Goal: Information Seeking & Learning: Learn about a topic

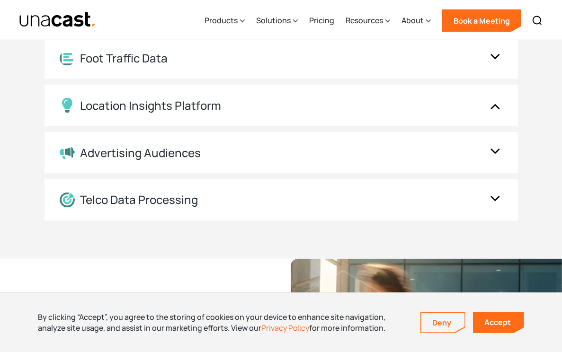
scroll to position [1245, 0]
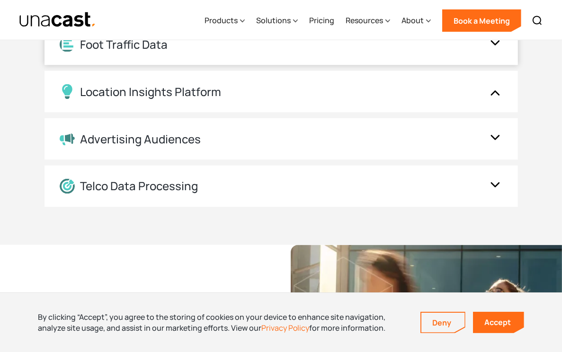
click at [196, 60] on div "Foot Traffic Data" at bounding box center [282, 45] width 474 height 42
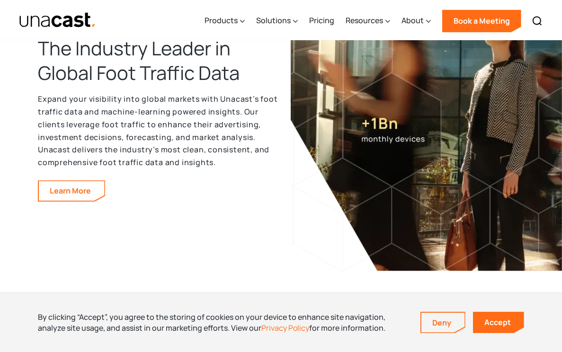
scroll to position [1515, 0]
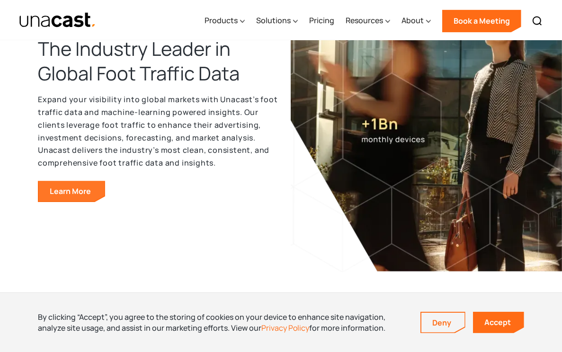
click at [77, 196] on link "Learn More" at bounding box center [72, 191] width 66 height 20
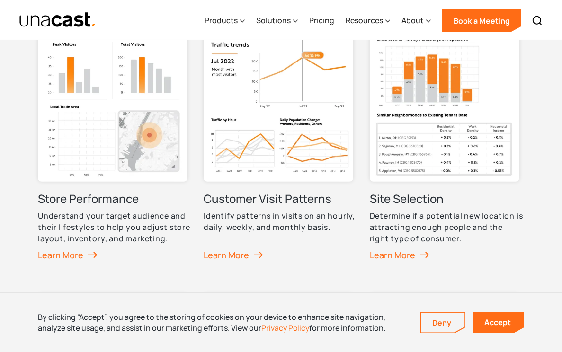
scroll to position [475, 0]
click at [405, 259] on div "Learn More" at bounding box center [401, 255] width 62 height 14
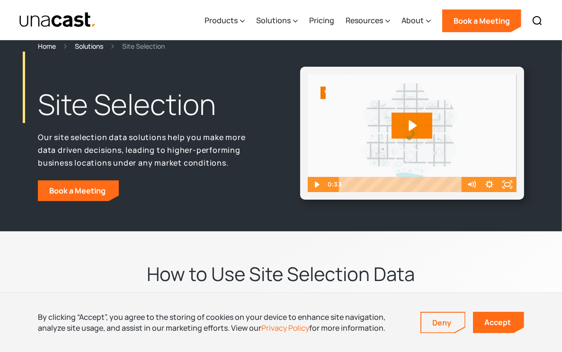
scroll to position [8, 0]
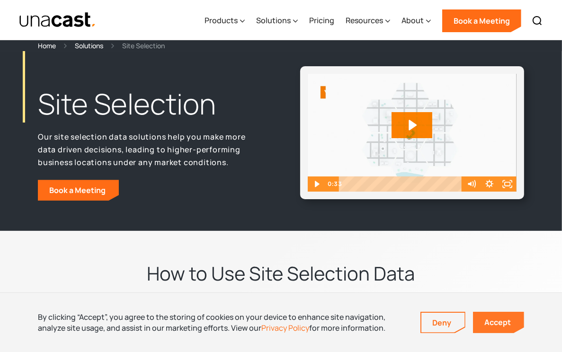
click at [504, 323] on link "Accept" at bounding box center [498, 322] width 51 height 21
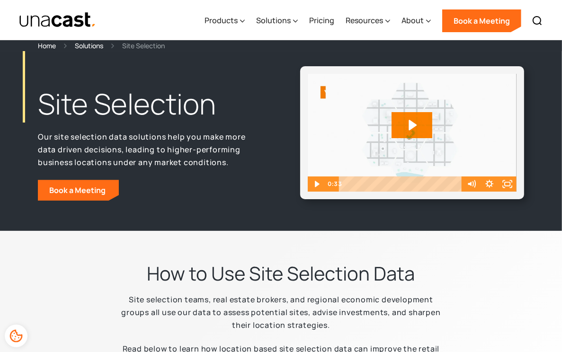
click at [406, 131] on icon "Play Video: Unacast - Our Datasets (Featured on the Site Selection Page)" at bounding box center [412, 125] width 41 height 26
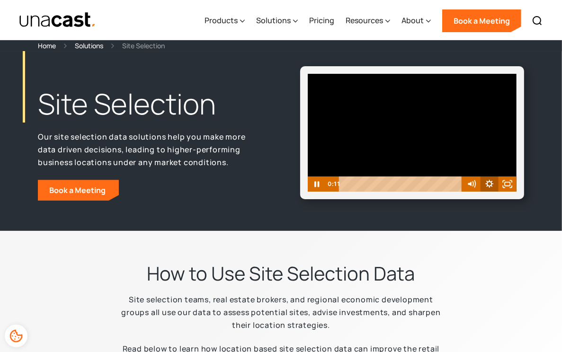
click at [486, 186] on icon "Show settings menu" at bounding box center [490, 184] width 18 height 15
click at [494, 152] on span "1x" at bounding box center [501, 153] width 23 height 15
click at [489, 161] on label "1.5x" at bounding box center [490, 163] width 54 height 16
click at [316, 182] on icon "Pause" at bounding box center [316, 184] width 18 height 15
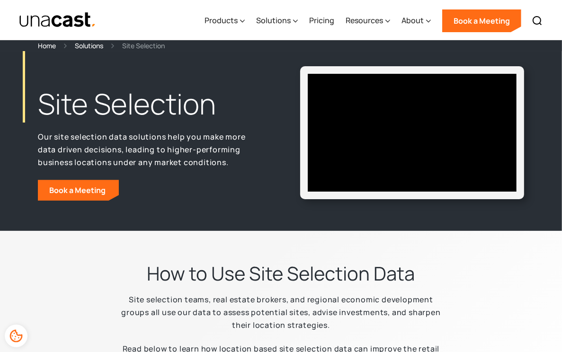
click at [560, 99] on div "Site Selection Our site selection data solutions help you make more data driven…" at bounding box center [281, 141] width 562 height 180
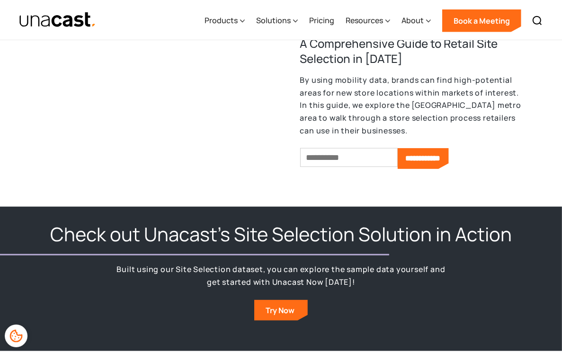
scroll to position [750, 0]
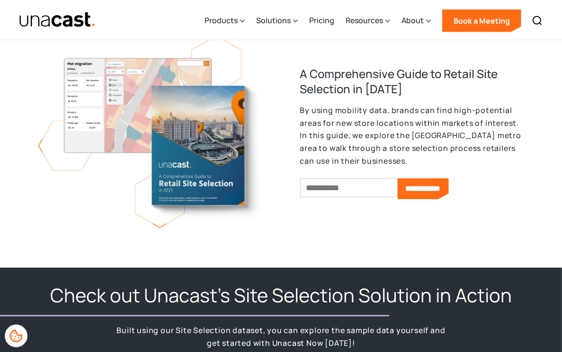
click at [339, 192] on input "Email *" at bounding box center [349, 188] width 98 height 19
type input "**********"
click at [423, 192] on input "**********" at bounding box center [437, 189] width 51 height 21
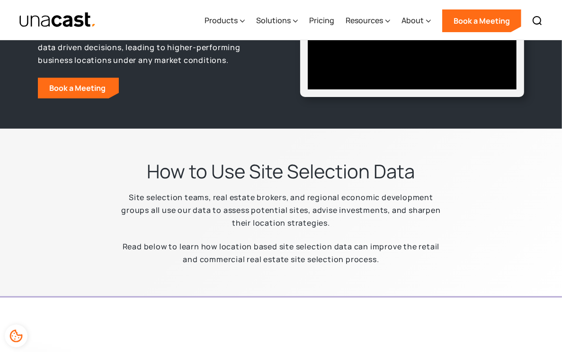
scroll to position [0, 0]
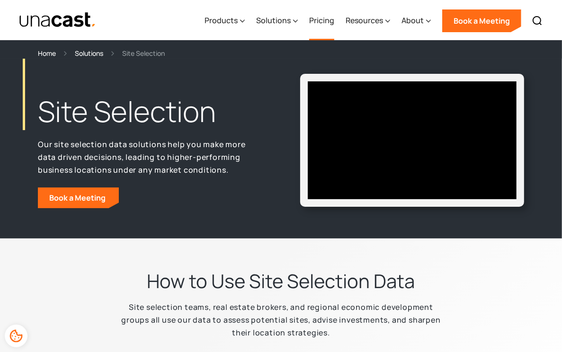
click at [323, 22] on link "Pricing" at bounding box center [321, 20] width 25 height 39
